Goal: Check status: Check status

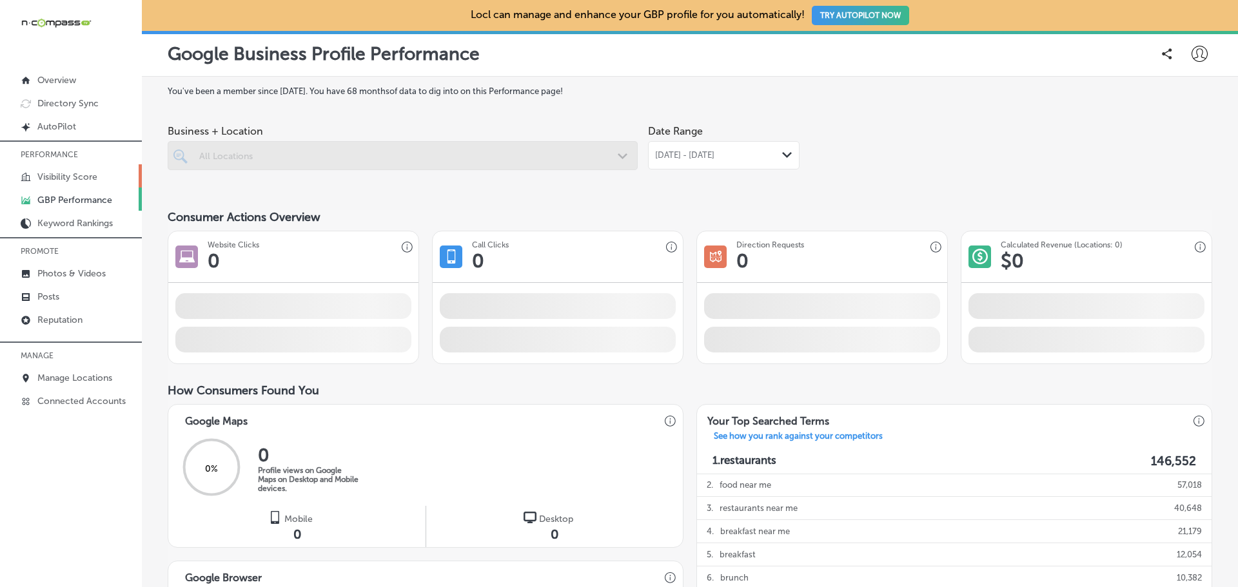
click at [51, 173] on p "Visibility Score" at bounding box center [67, 177] width 60 height 11
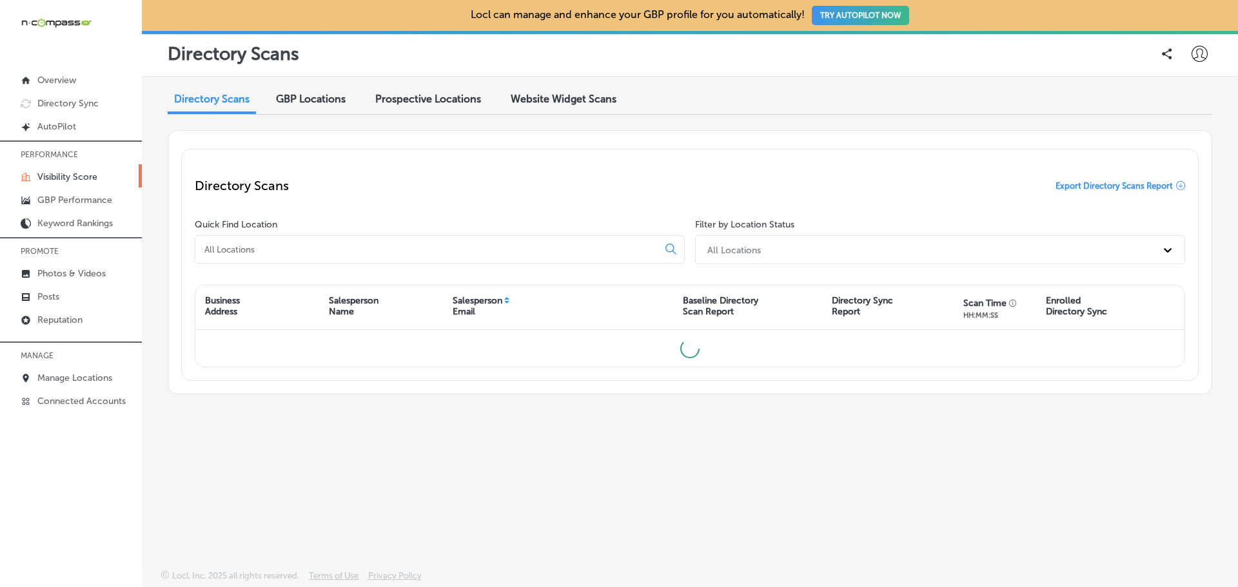
click at [253, 240] on div at bounding box center [440, 249] width 490 height 28
click at [254, 248] on input at bounding box center [429, 250] width 452 height 12
paste input "CMIT Solutions - [GEOGRAPHIC_DATA] & [PERSON_NAME] Counties"
drag, startPoint x: 501, startPoint y: 251, endPoint x: 264, endPoint y: 250, distance: 236.6
click at [264, 250] on input "CMIT Solutions - [GEOGRAPHIC_DATA] & [PERSON_NAME] Counties" at bounding box center [429, 250] width 452 height 12
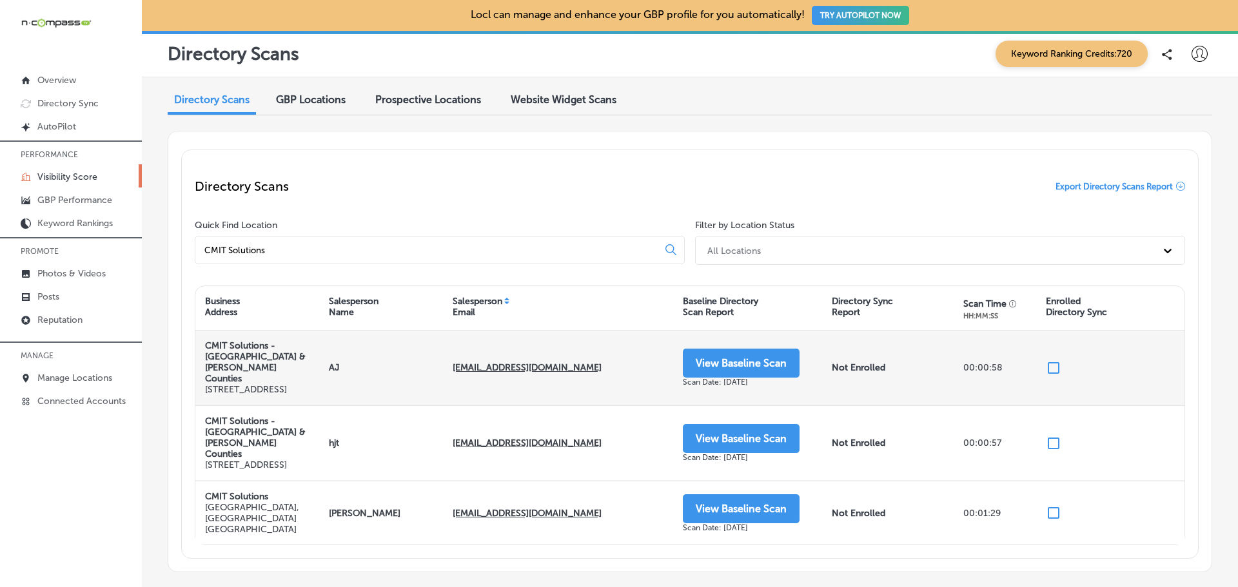
scroll to position [64, 0]
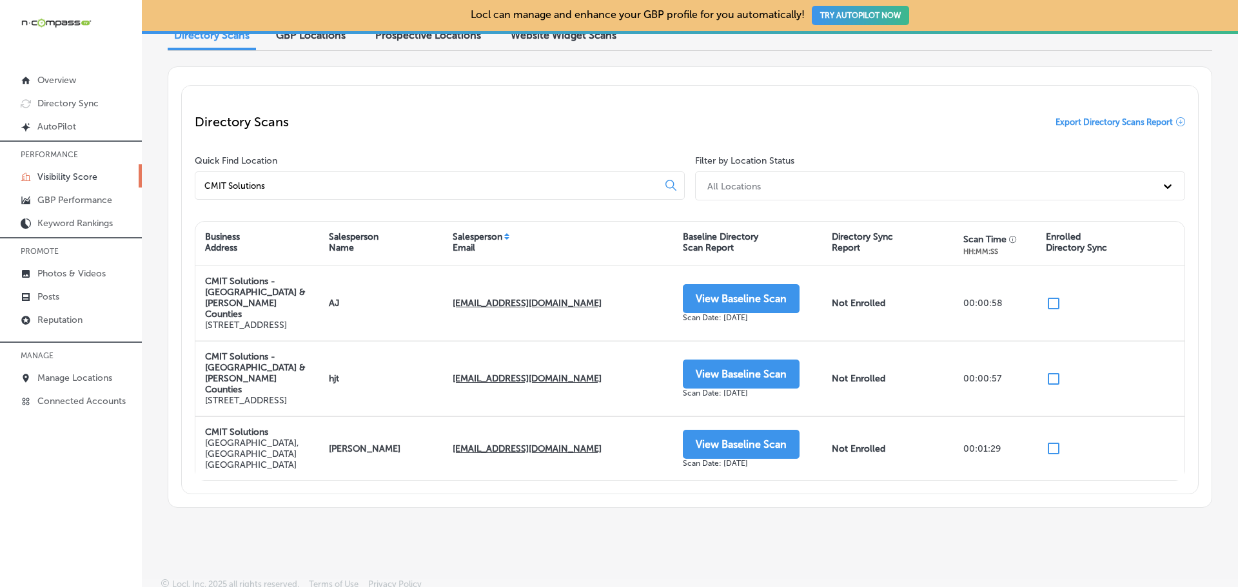
type input "CMIT Solutions"
click at [62, 377] on p "Manage Locations" at bounding box center [74, 378] width 75 height 11
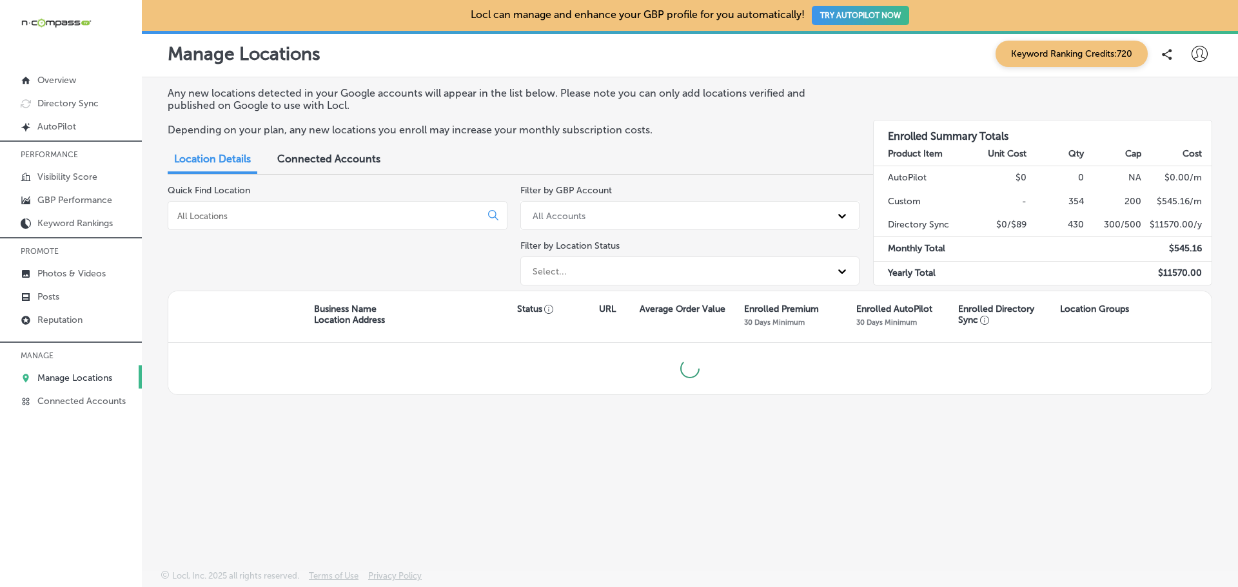
click at [283, 217] on input at bounding box center [327, 216] width 302 height 12
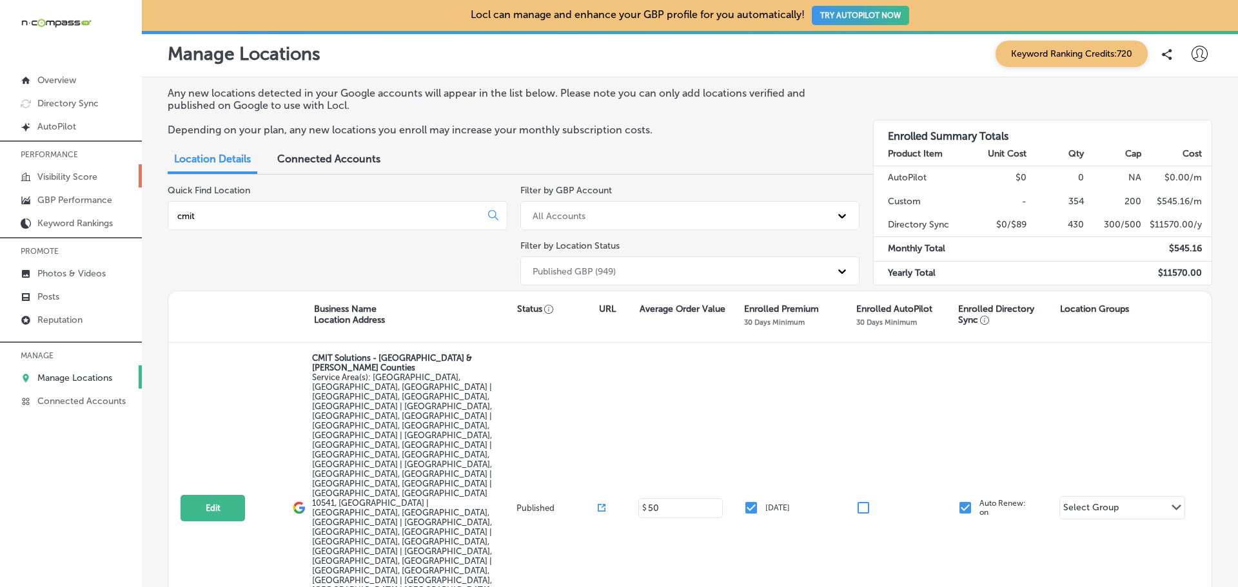
type input "cmit"
click at [107, 172] on link "Visibility Score" at bounding box center [71, 175] width 142 height 23
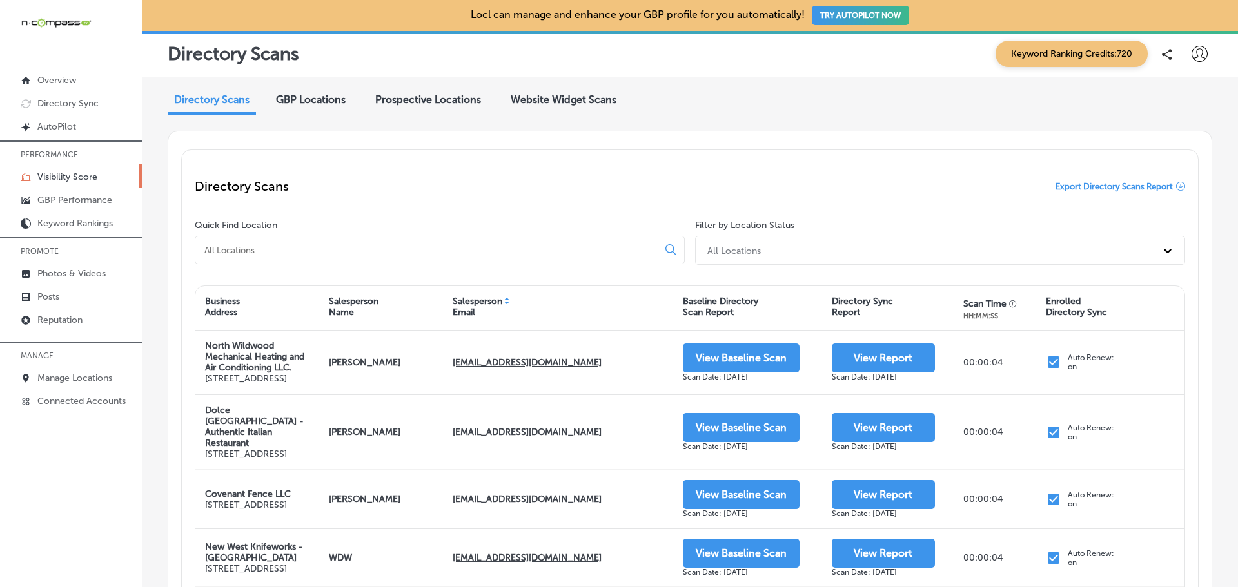
click at [309, 245] on input at bounding box center [429, 250] width 452 height 12
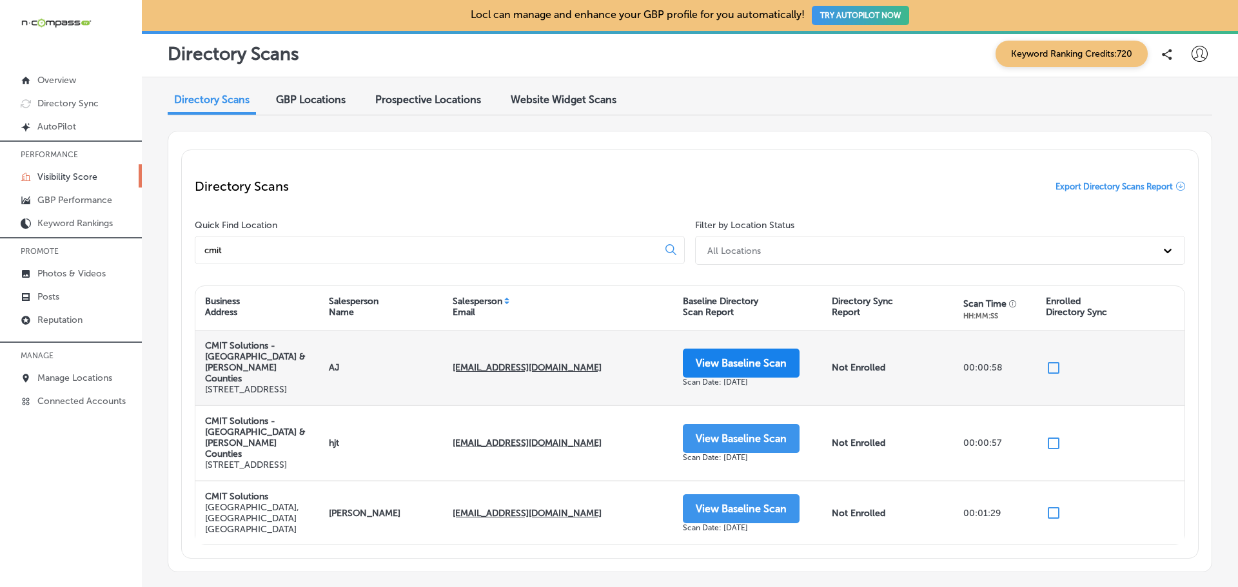
type input "cmit"
click at [722, 357] on button "View Baseline Scan" at bounding box center [741, 363] width 117 height 29
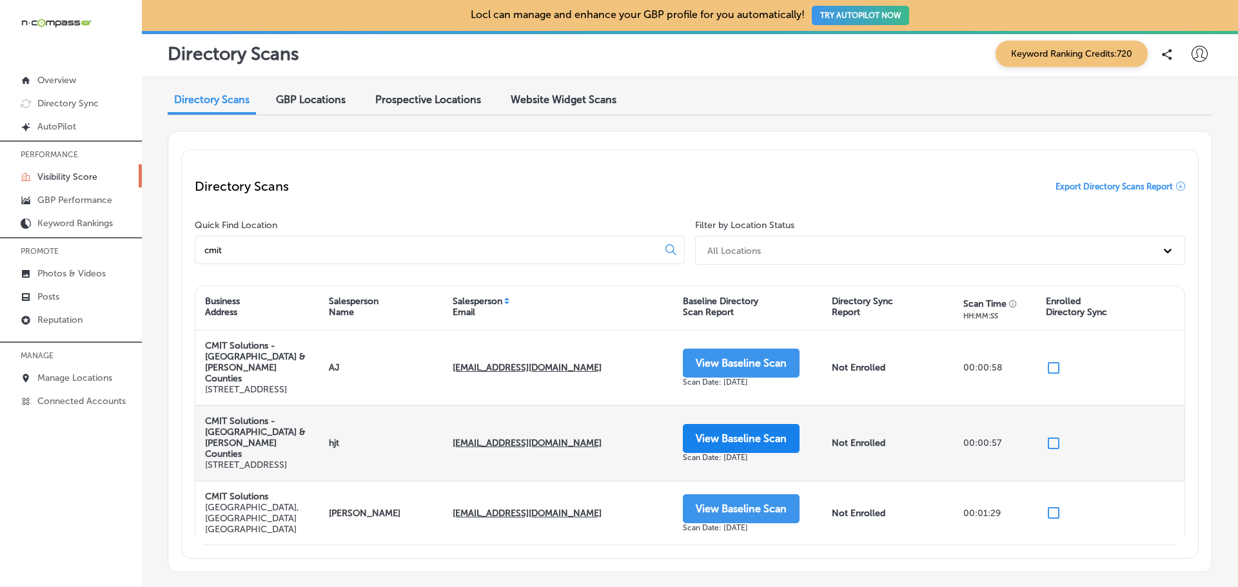
click at [724, 450] on button "View Baseline Scan" at bounding box center [741, 438] width 117 height 29
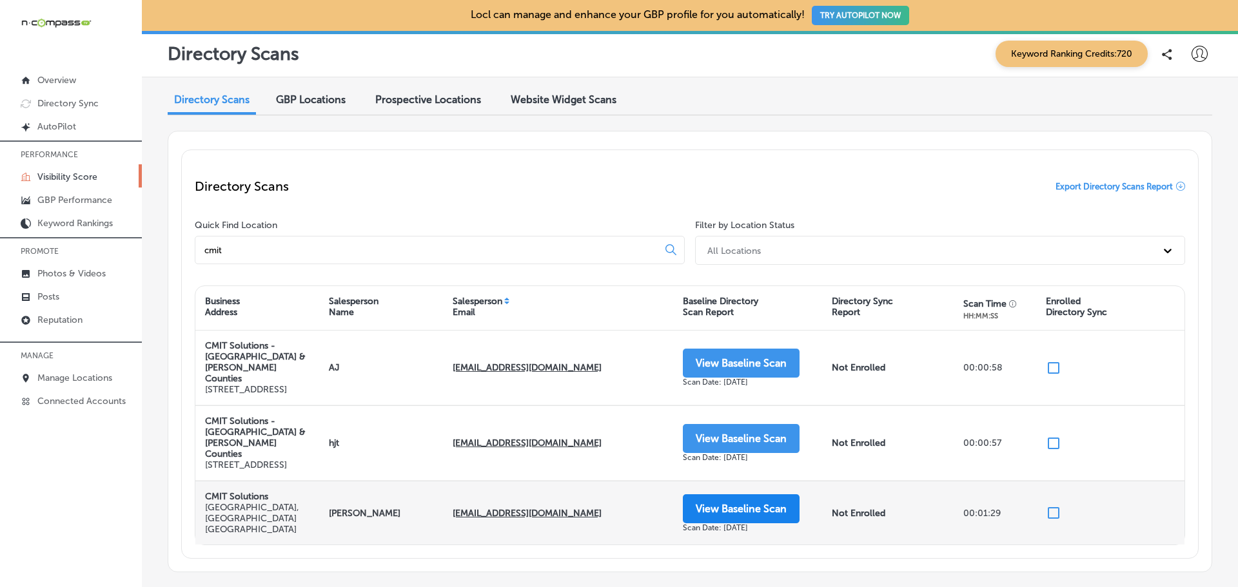
click at [710, 524] on button "View Baseline Scan" at bounding box center [741, 509] width 117 height 29
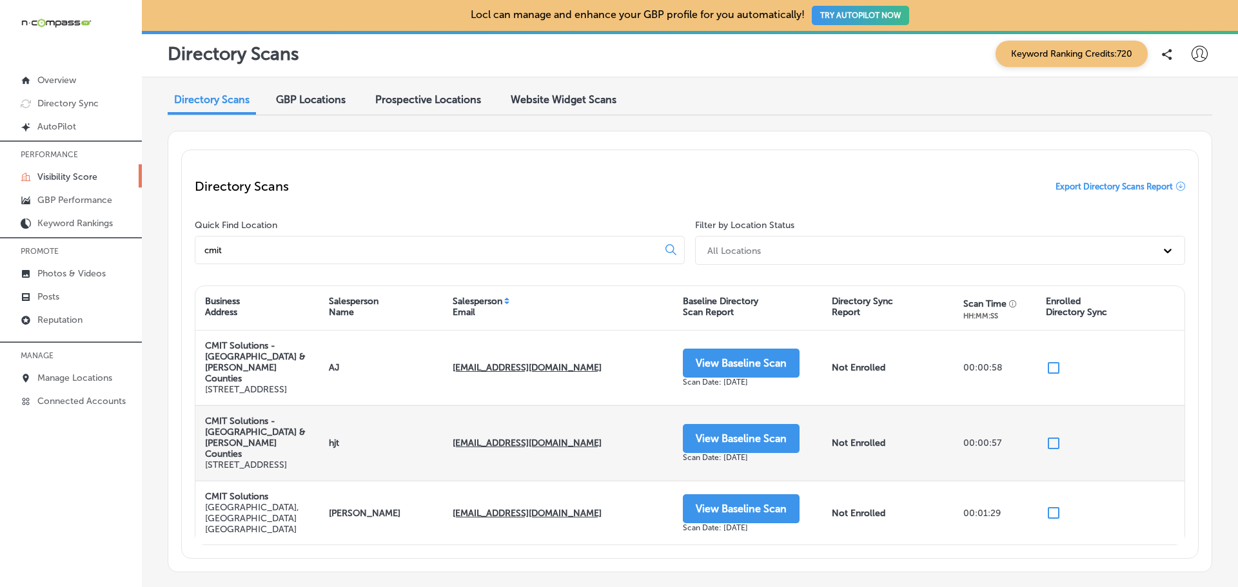
drag, startPoint x: 292, startPoint y: 455, endPoint x: 201, endPoint y: 455, distance: 91.6
click at [201, 455] on div "CMIT Solutions - [GEOGRAPHIC_DATA] & [PERSON_NAME][GEOGRAPHIC_DATA] [STREET_ADD…" at bounding box center [257, 443] width 124 height 74
copy p "[STREET_ADDRESS]"
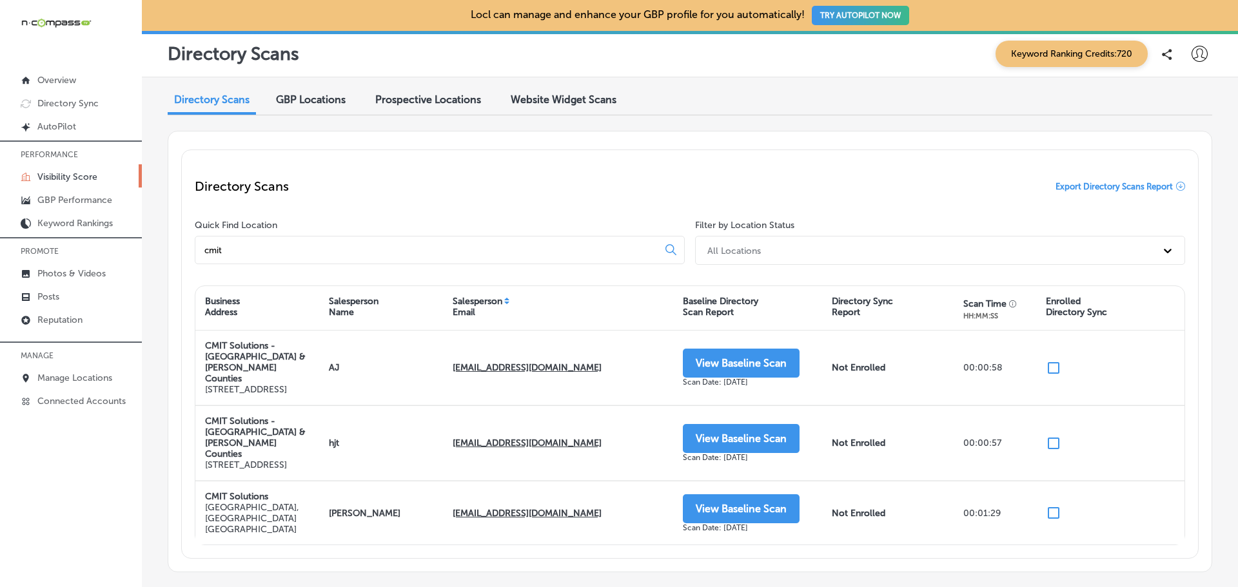
click at [155, 422] on div "Directory Scans GBP Locations Prospective Locations Website Widget Scans Direct…" at bounding box center [690, 329] width 1096 height 505
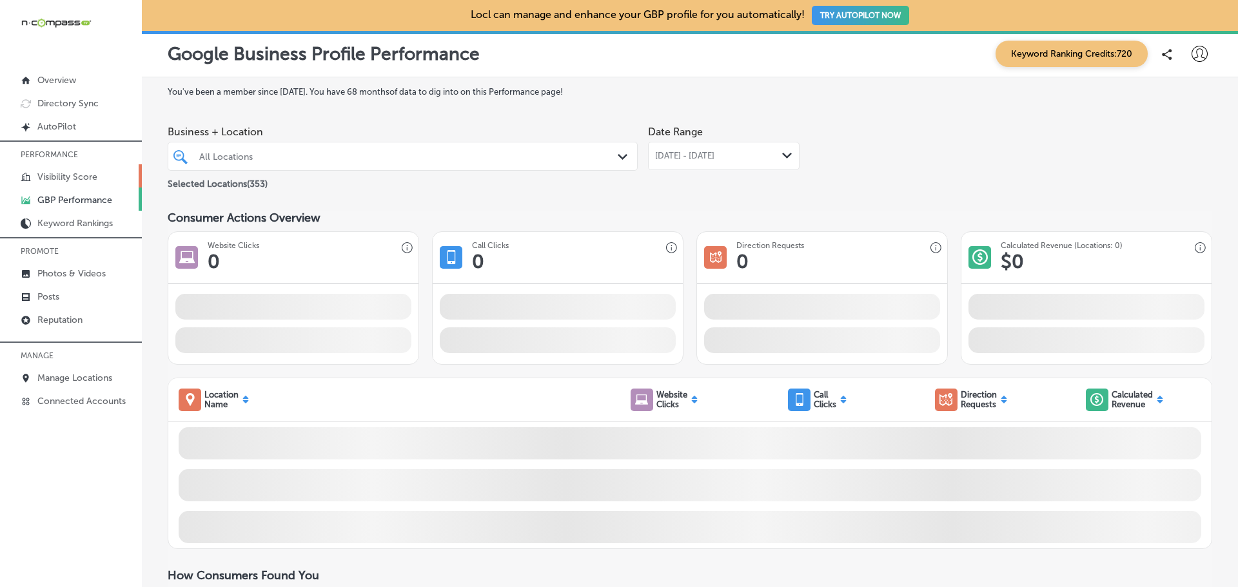
click at [32, 171] on link "Visibility Score" at bounding box center [71, 175] width 142 height 23
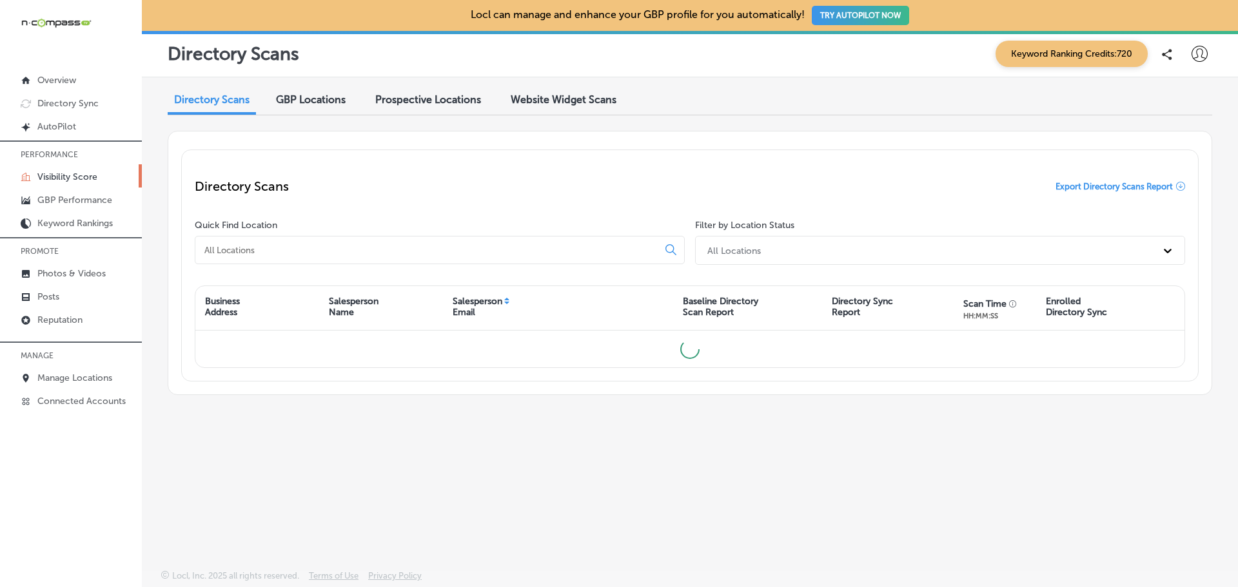
click at [273, 250] on input at bounding box center [429, 250] width 452 height 12
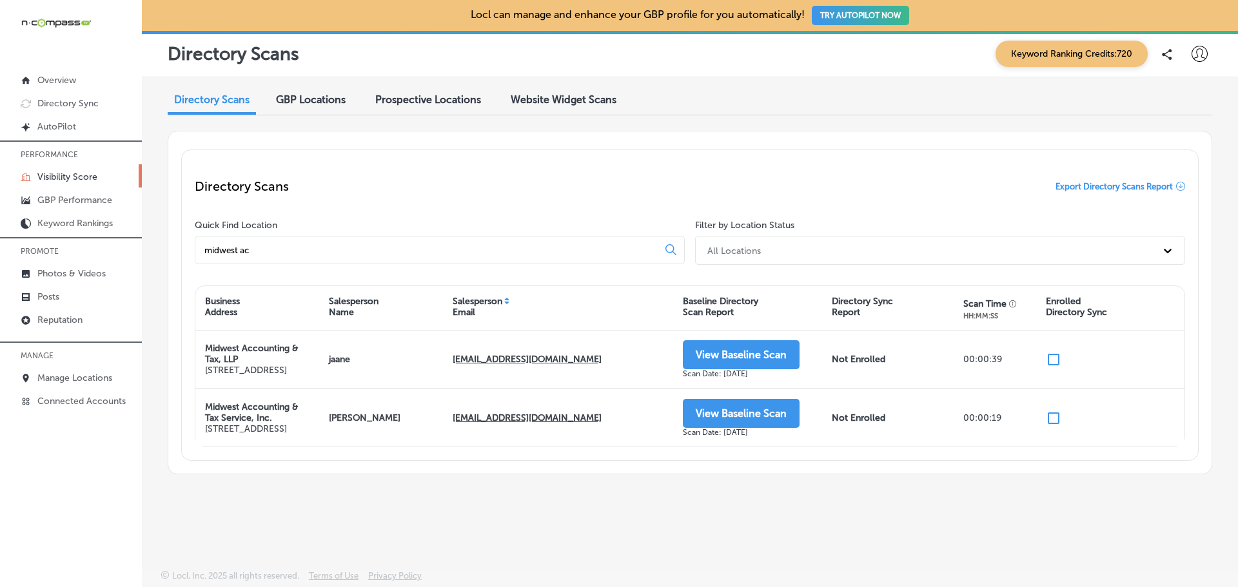
type input "midwest ac"
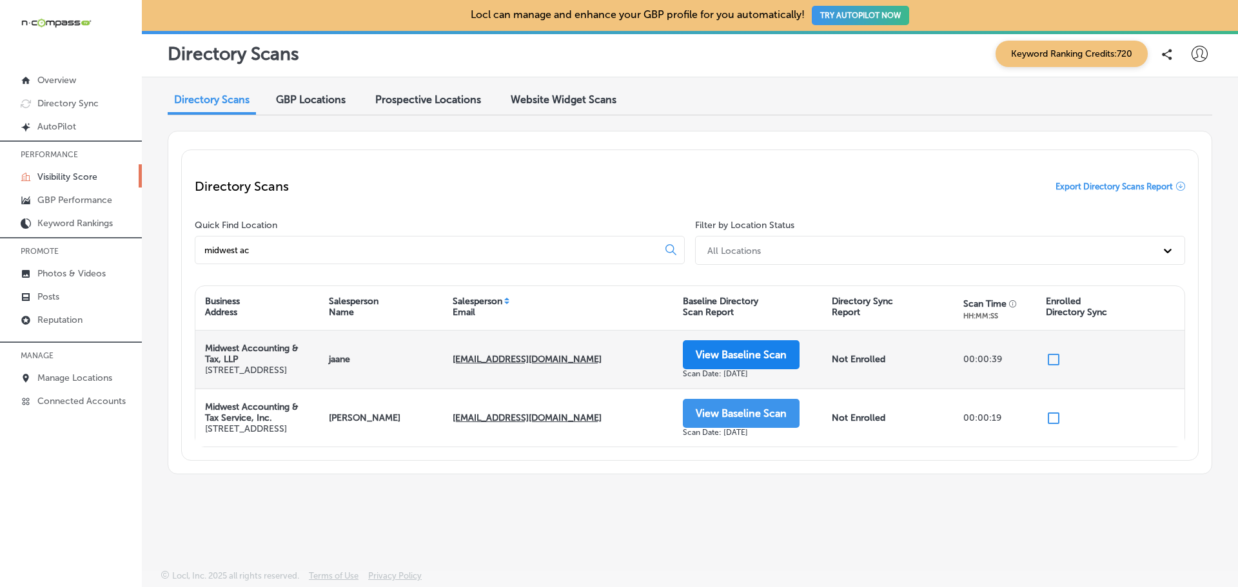
click at [728, 361] on button "View Baseline Scan" at bounding box center [741, 354] width 117 height 29
